Goal: Task Accomplishment & Management: Use online tool/utility

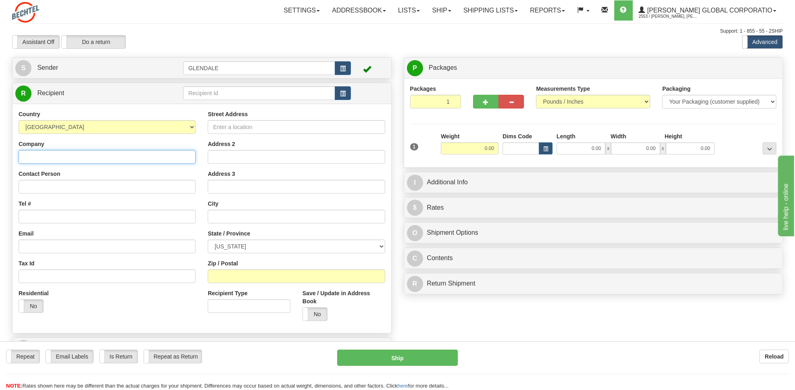
click at [101, 156] on input "Company" at bounding box center [107, 157] width 177 height 14
paste input "COMPASS GROUP USA, INC."
type input "COMPASS GROUP USA, INC."
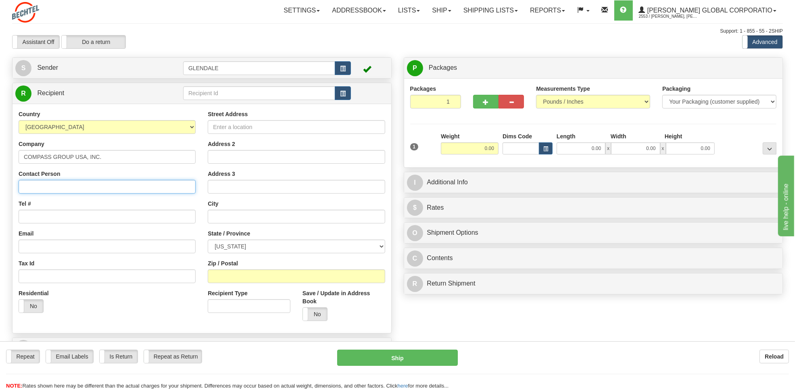
click at [104, 190] on input "Contact Person" at bounding box center [107, 187] width 177 height 14
type input "OCCASIONS CATERERS"
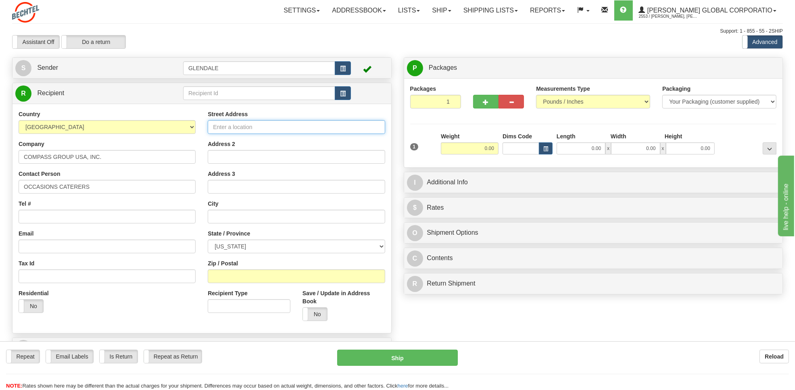
click at [243, 125] on input "Street Address" at bounding box center [296, 127] width 177 height 14
type input "[STREET_ADDRESS][PERSON_NAME] NE"
click at [227, 215] on input "text" at bounding box center [296, 217] width 177 height 14
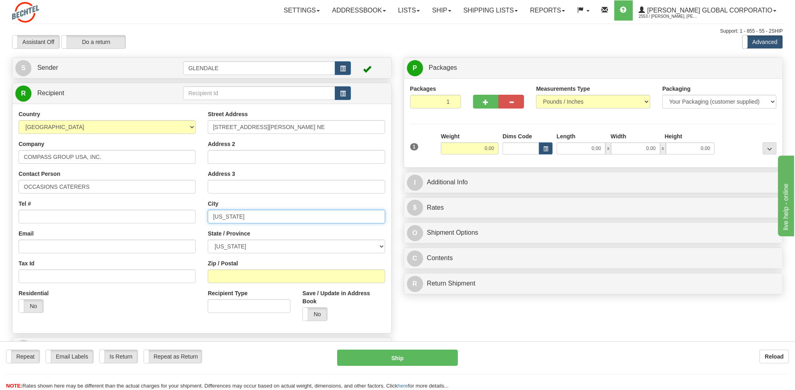
type input "[US_STATE]"
click at [234, 248] on select "[US_STATE] [US_STATE] [US_STATE] [US_STATE] Armed Forces America Armed Forces E…" at bounding box center [296, 247] width 177 height 14
select select "DC"
click at [208, 240] on select "[US_STATE] [US_STATE] [US_STATE] [US_STATE] Armed Forces America Armed Forces E…" at bounding box center [296, 247] width 177 height 14
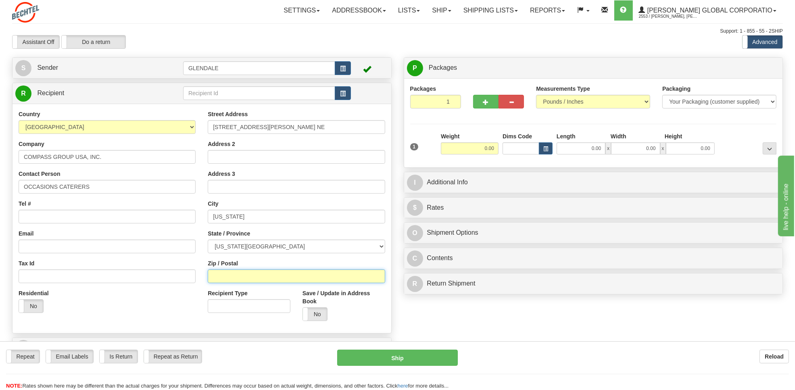
click at [238, 272] on input "Zip / Postal" at bounding box center [296, 276] width 177 height 14
type input "20017"
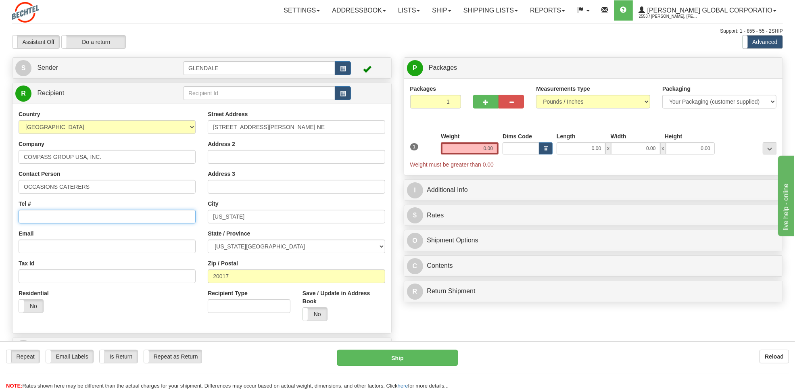
click at [88, 217] on input "Tel #" at bounding box center [107, 217] width 177 height 14
type input "[PHONE_NUMBER]"
click at [635, 103] on select "Your Packaging (customer supplied) Envelope (carrier supplied) Pack (carrier su…" at bounding box center [719, 102] width 114 height 14
select select "2"
click at [635, 95] on select "Your Packaging (customer supplied) Envelope (carrier supplied) Pack (carrier su…" at bounding box center [719, 102] width 114 height 14
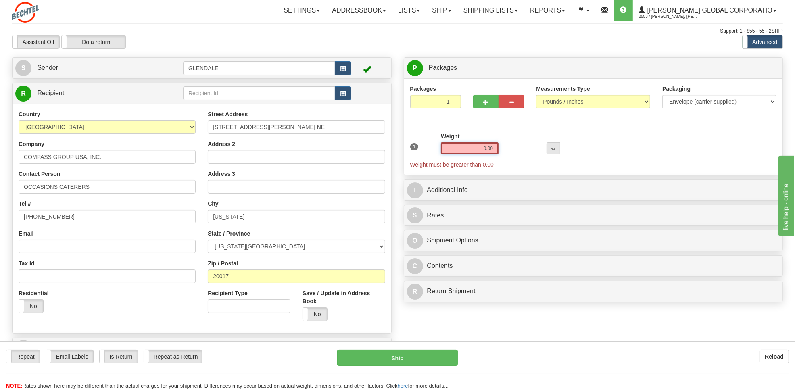
click at [469, 152] on input "0.00" at bounding box center [470, 148] width 58 height 12
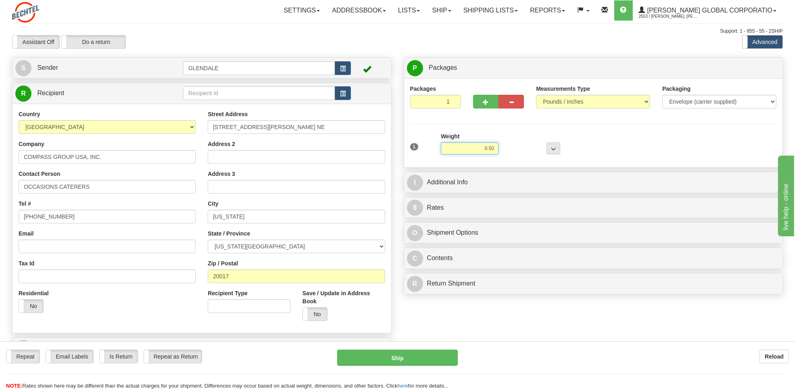
type input "0.50"
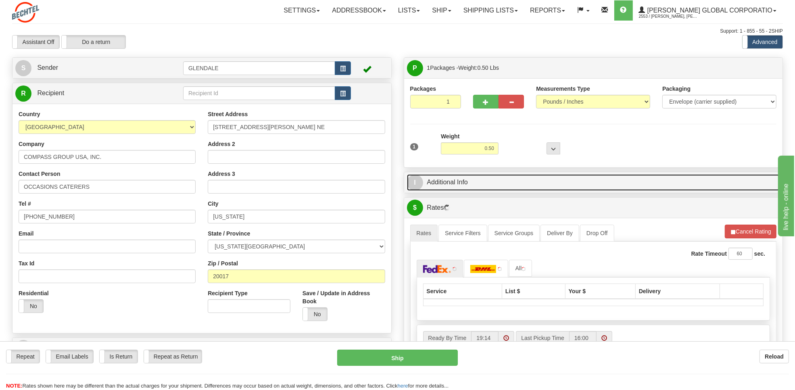
click at [451, 186] on link "I Additional Info" at bounding box center [593, 182] width 373 height 17
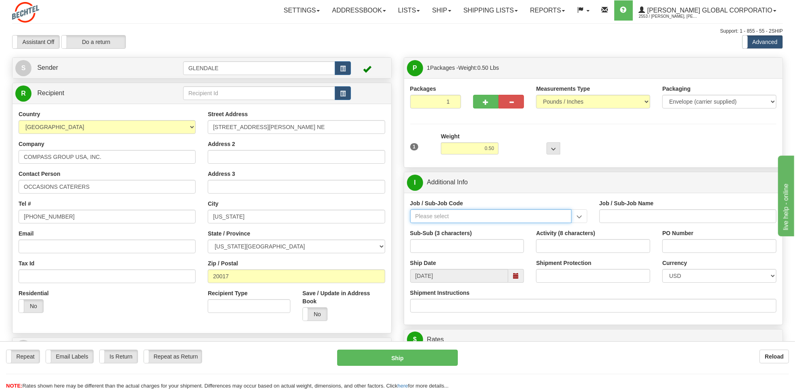
click at [485, 217] on input "Job / Sub-Job Code" at bounding box center [490, 216] width 161 height 14
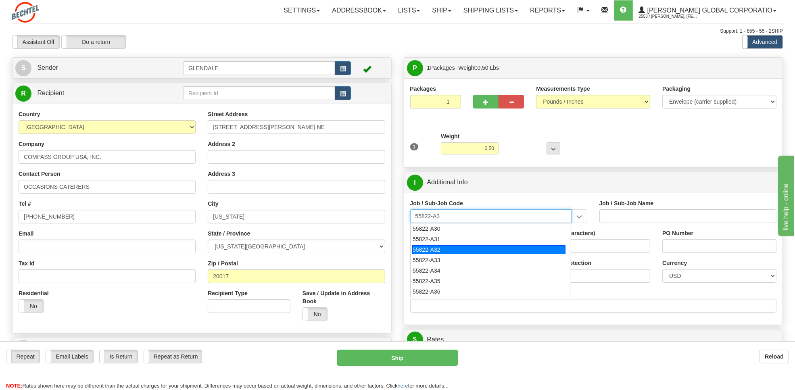
click at [446, 251] on div "55822-A32" at bounding box center [488, 249] width 153 height 9
type input "55822-A32"
type input "SPECIAL EVENTS - [DATE] PARTNERS"
type input "55822-A32"
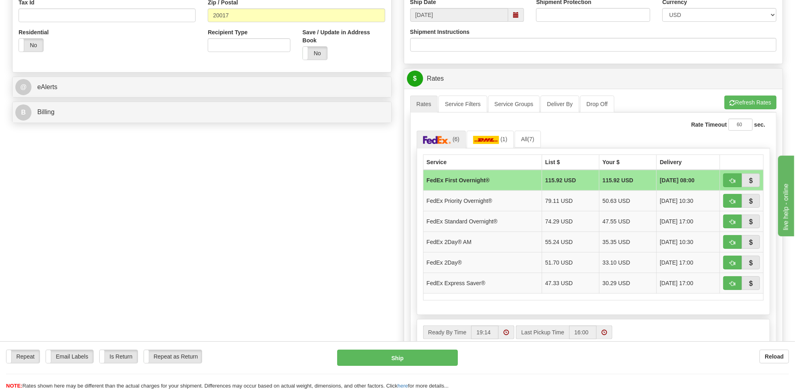
scroll to position [263, 0]
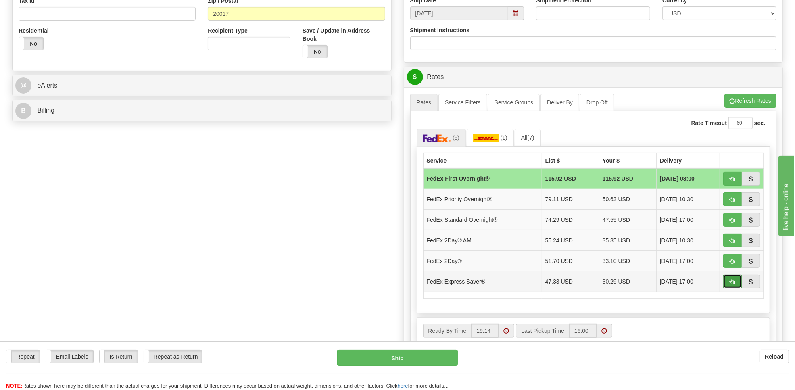
click at [635, 285] on span "button" at bounding box center [732, 281] width 6 height 5
type input "20"
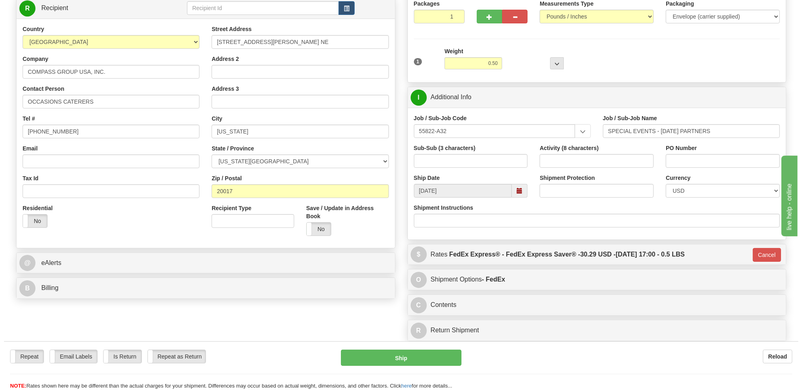
scroll to position [55, 0]
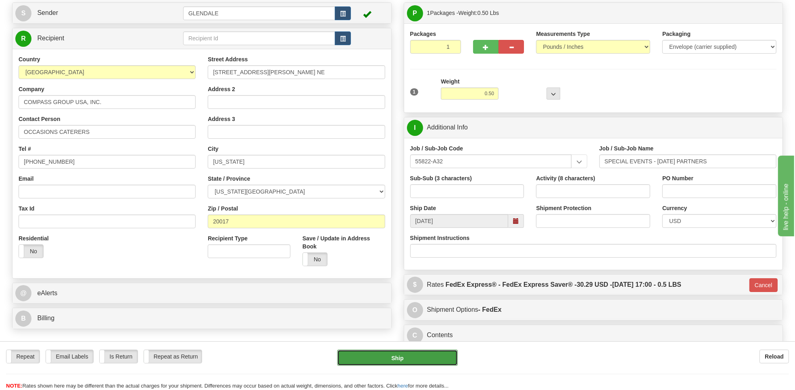
click at [371, 312] on button "Ship" at bounding box center [397, 358] width 121 height 16
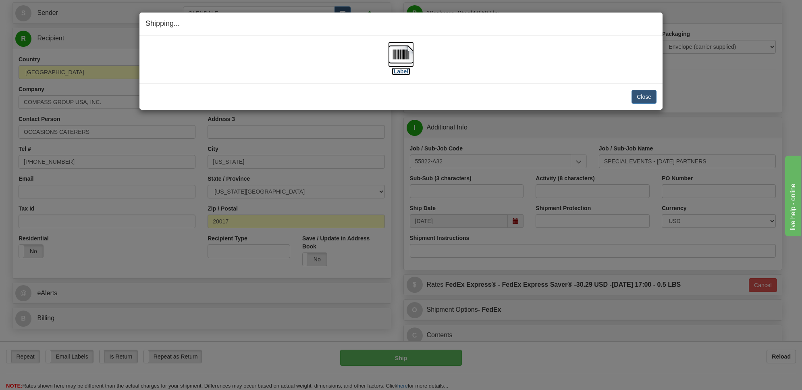
click at [396, 71] on label "[Label]" at bounding box center [401, 71] width 19 height 8
